Goal: Complete application form

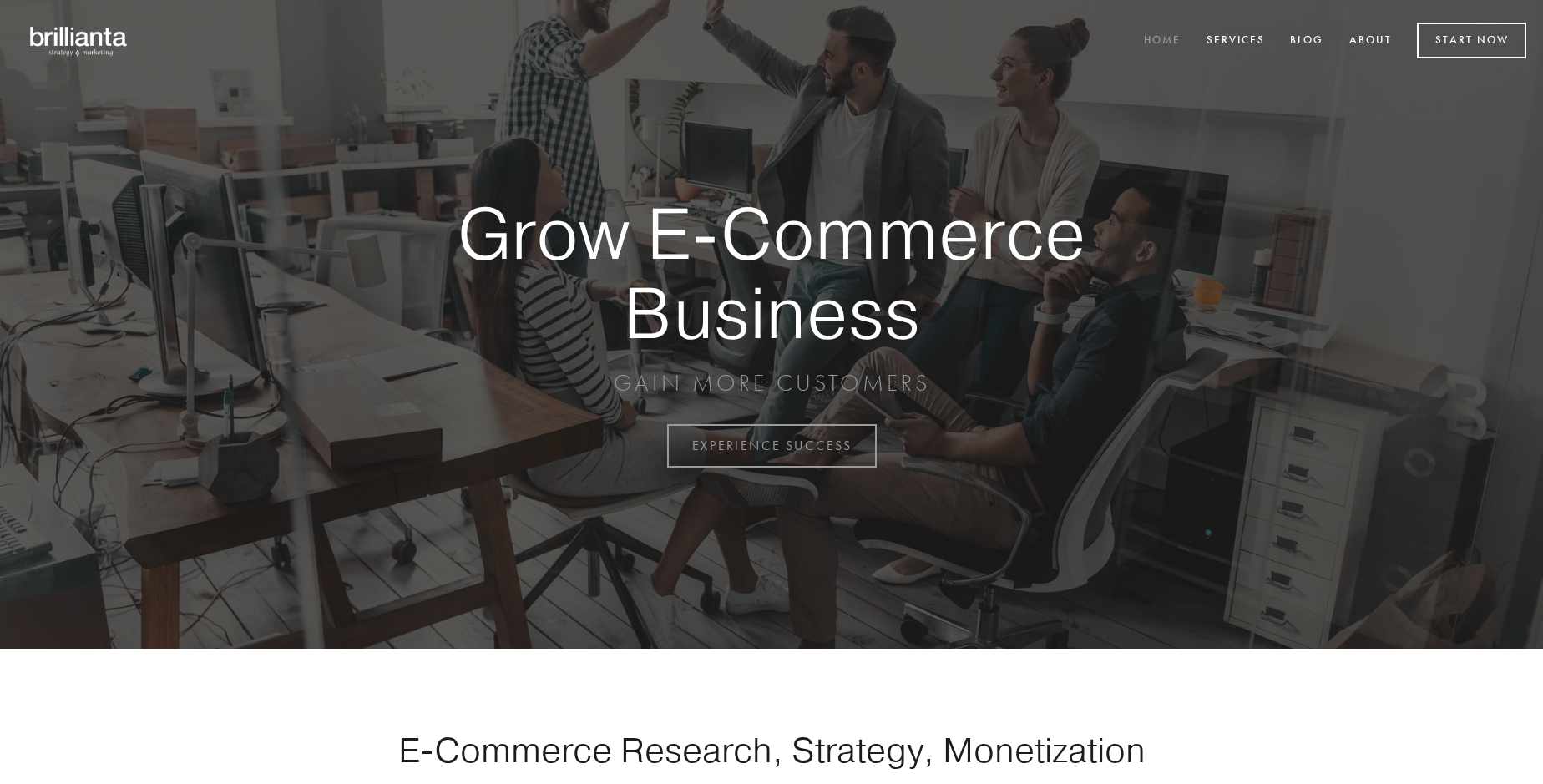
scroll to position [4375, 0]
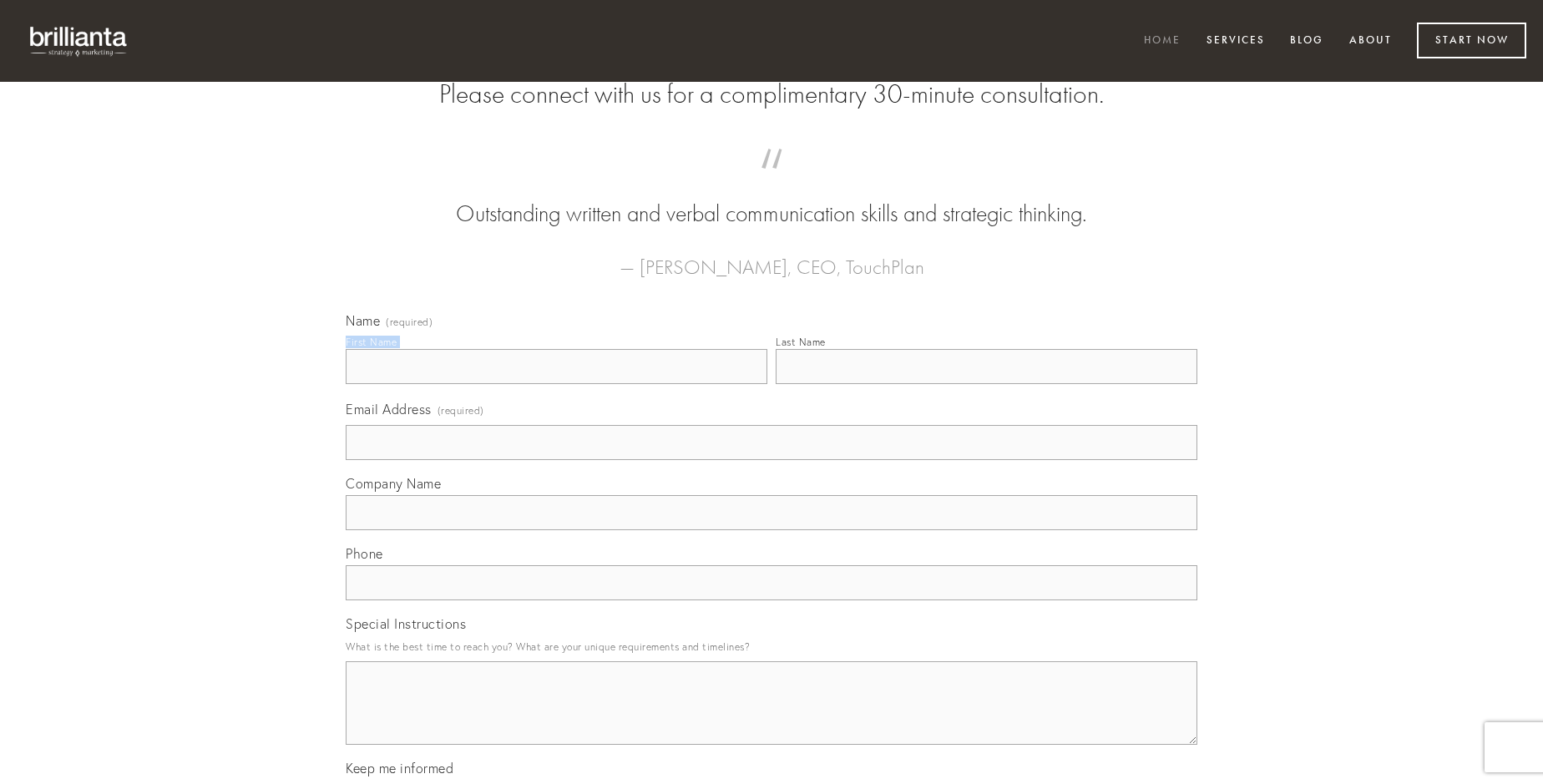
type input "[PERSON_NAME] DVM"
click at [986, 384] on input "Last Name" at bounding box center [986, 366] width 422 height 35
type input "[PERSON_NAME] DVM"
click at [772, 460] on input "Email Address (required)" at bounding box center [772, 442] width 851 height 35
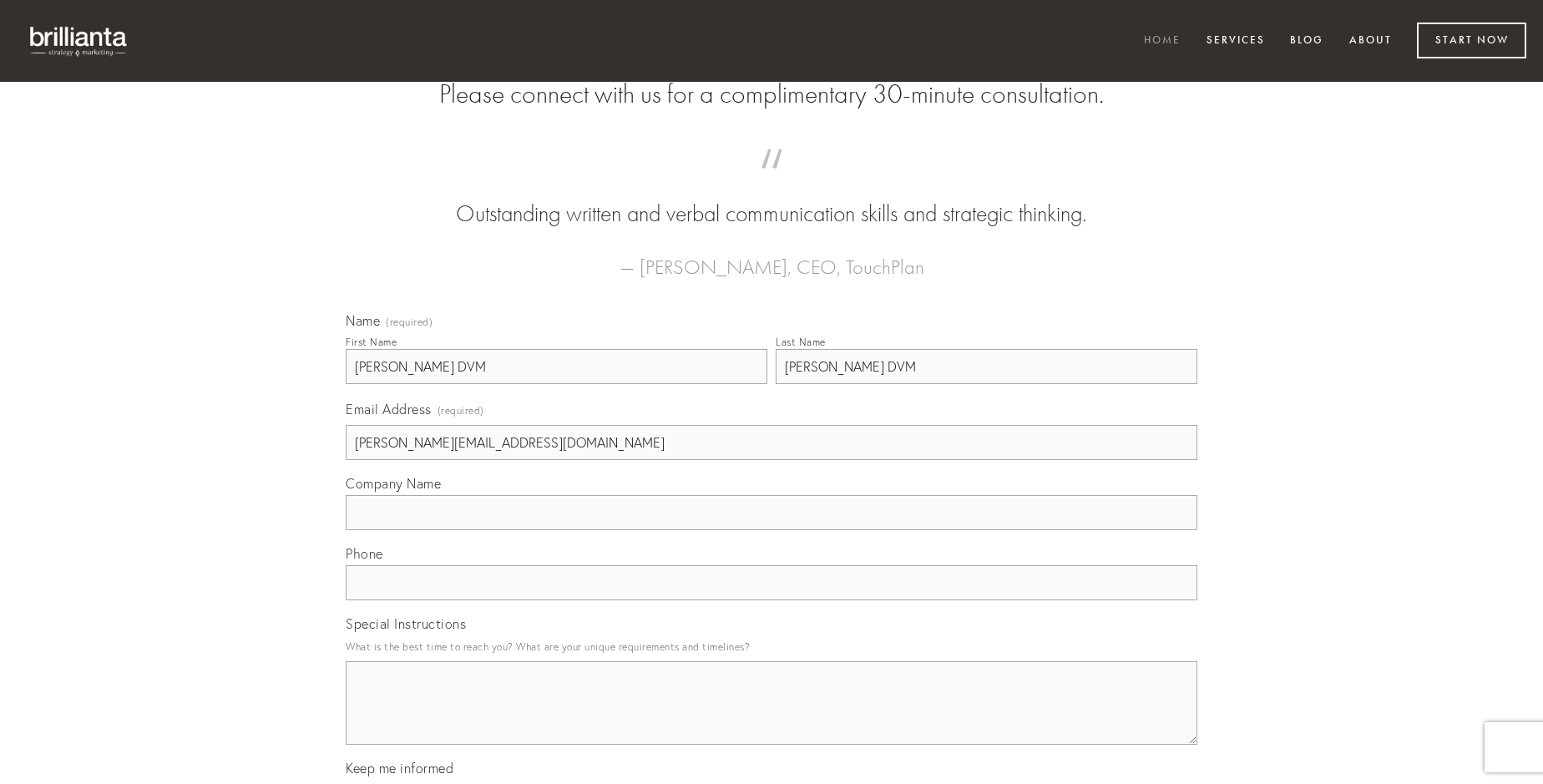
type input "[PERSON_NAME][EMAIL_ADDRESS][DOMAIN_NAME]"
click at [772, 530] on input "Company Name" at bounding box center [772, 513] width 851 height 35
type input "adsuesco"
click at [772, 600] on input "text" at bounding box center [772, 583] width 851 height 35
click at [772, 718] on textarea "Special Instructions" at bounding box center [772, 702] width 851 height 84
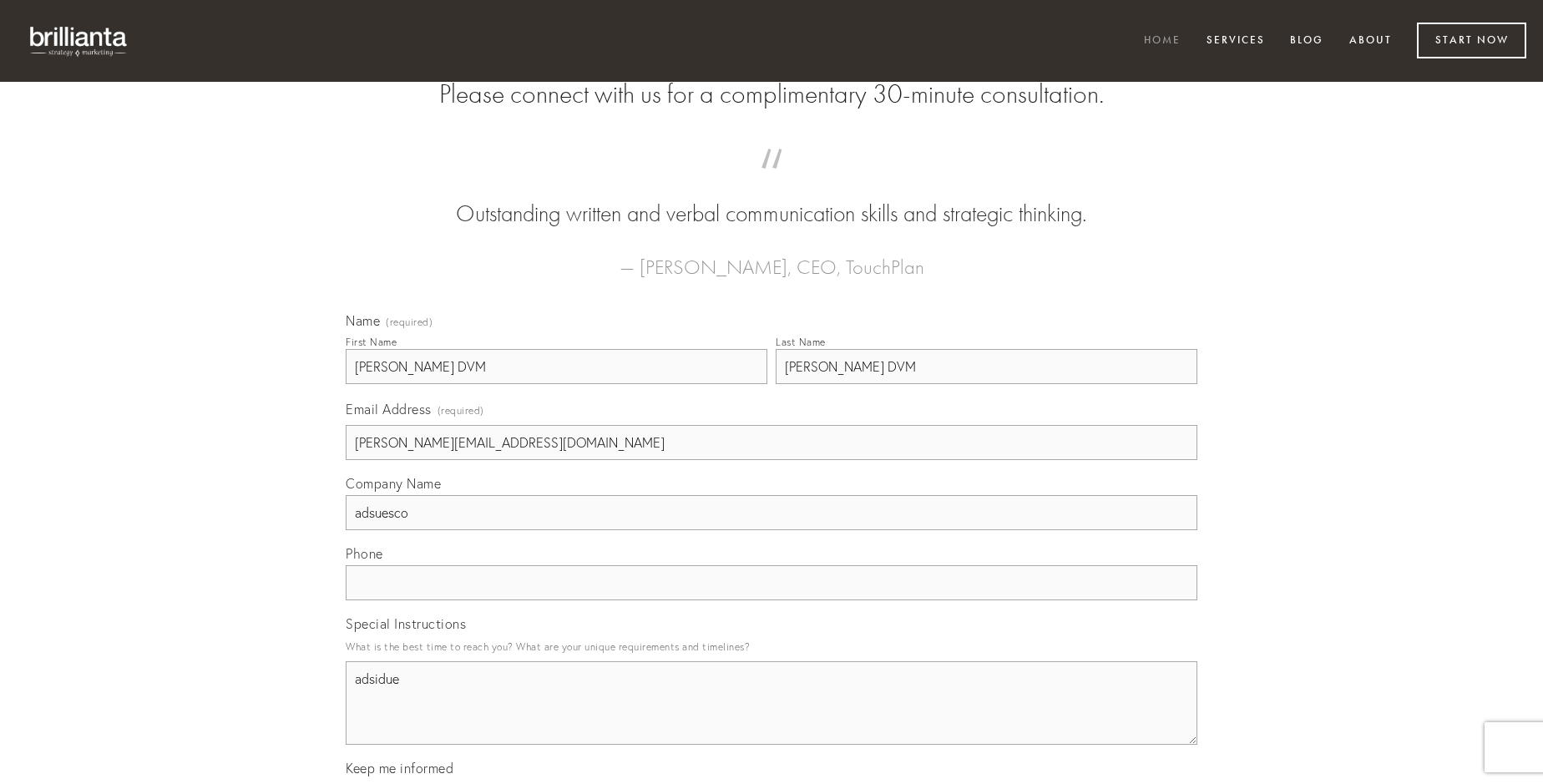
type textarea "adsidue"
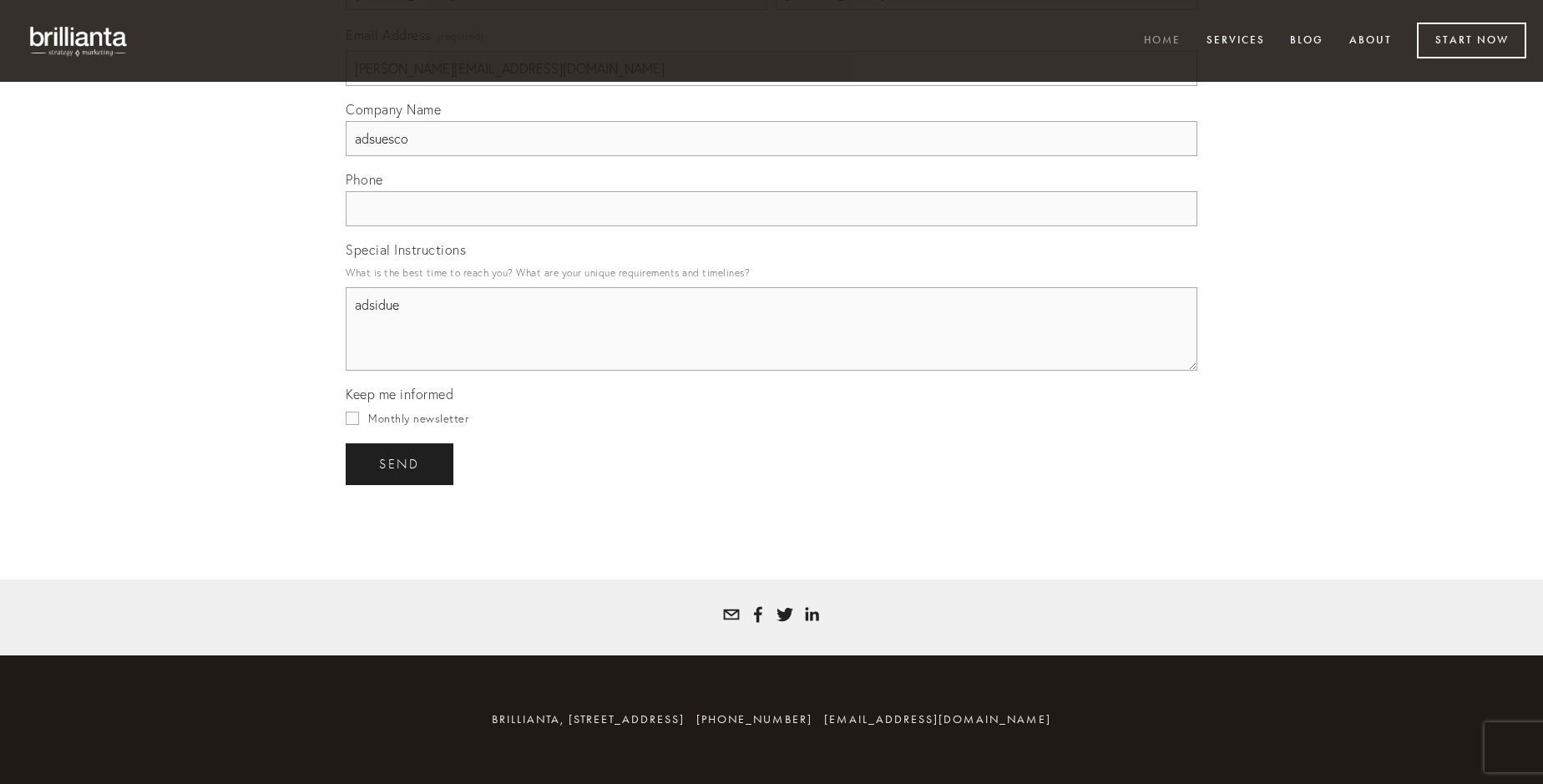
click at [401, 463] on span "send" at bounding box center [400, 464] width 41 height 15
